Goal: Task Accomplishment & Management: Use online tool/utility

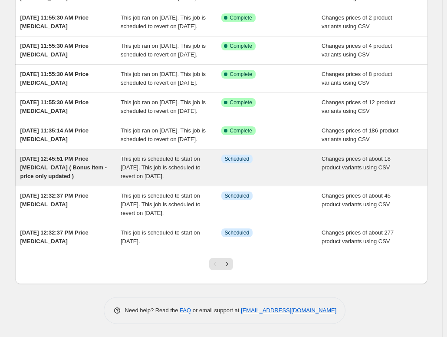
scroll to position [174, 0]
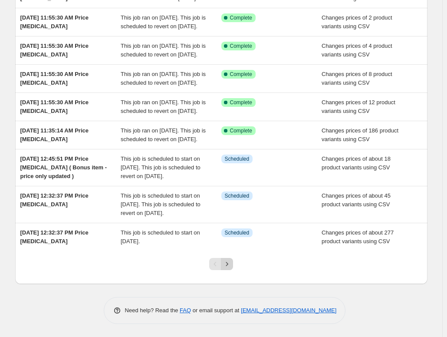
click at [230, 268] on icon "Next" at bounding box center [227, 264] width 9 height 9
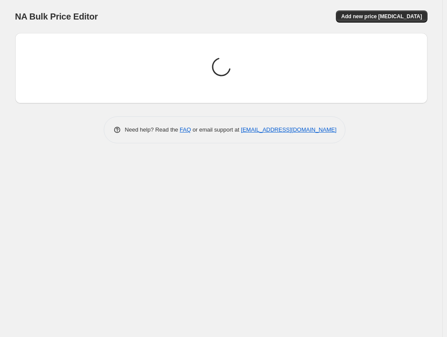
scroll to position [0, 0]
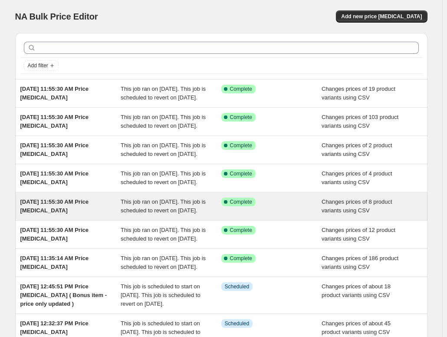
scroll to position [43, 0]
